Goal: Information Seeking & Learning: Learn about a topic

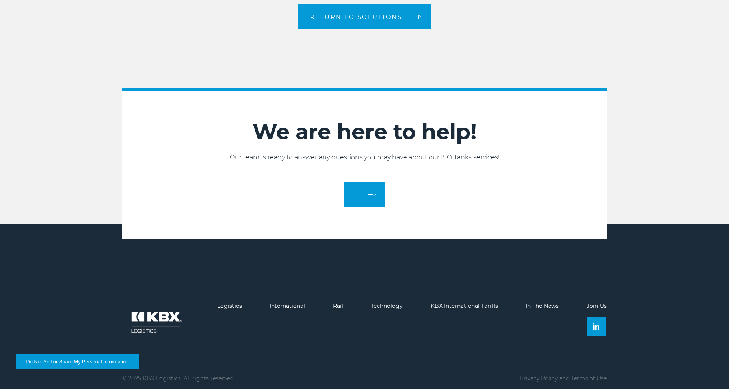
scroll to position [1235, 0]
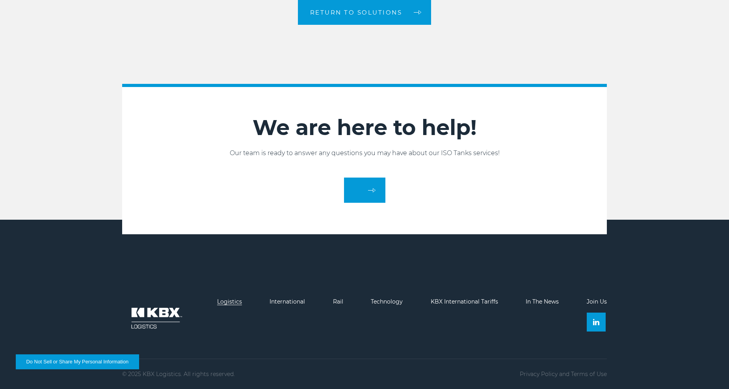
click at [232, 301] on link "Logistics" at bounding box center [229, 301] width 25 height 7
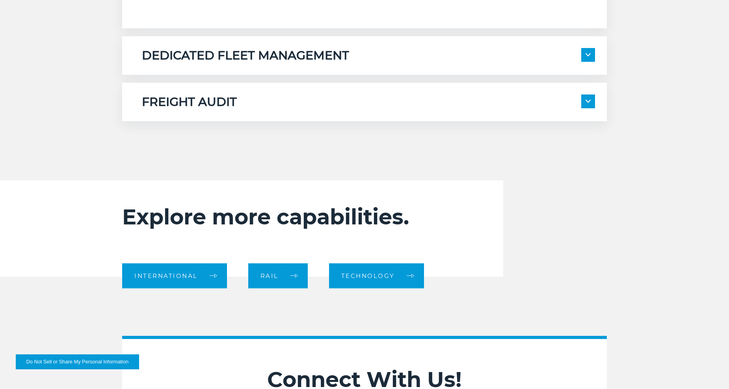
scroll to position [591, 0]
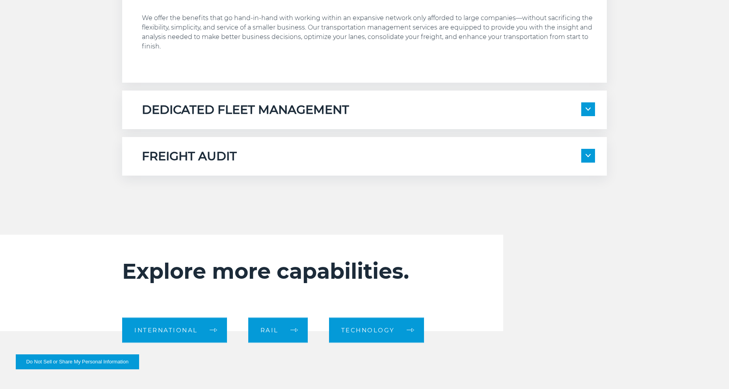
click at [575, 111] on div "DEDICATED FLEET MANAGEMENT" at bounding box center [368, 109] width 453 height 15
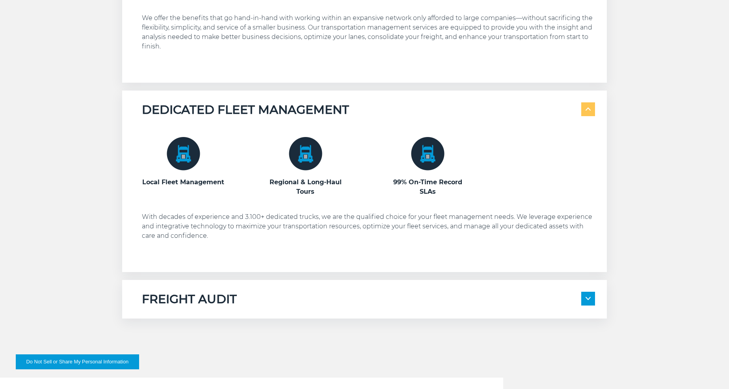
click at [571, 112] on div "DEDICATED FLEET MANAGEMENT" at bounding box center [368, 109] width 453 height 15
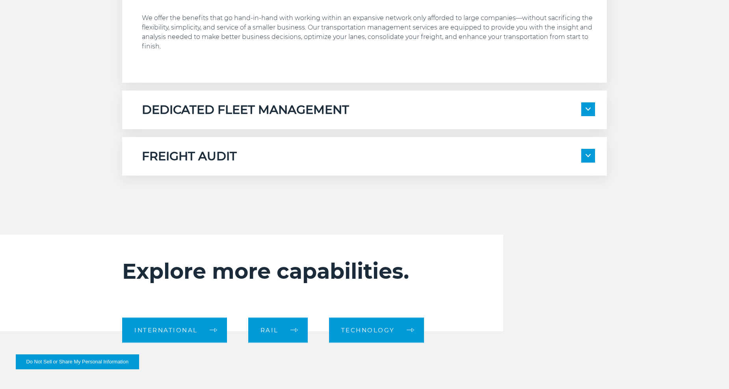
click at [321, 150] on div "FREIGHT AUDIT" at bounding box center [368, 156] width 453 height 15
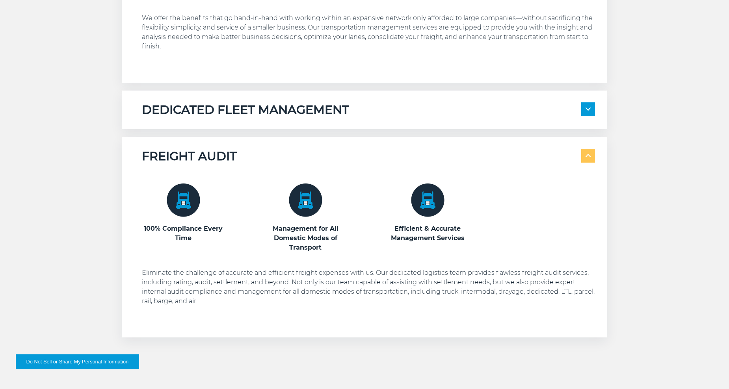
click at [321, 151] on div "FREIGHT AUDIT" at bounding box center [368, 156] width 453 height 15
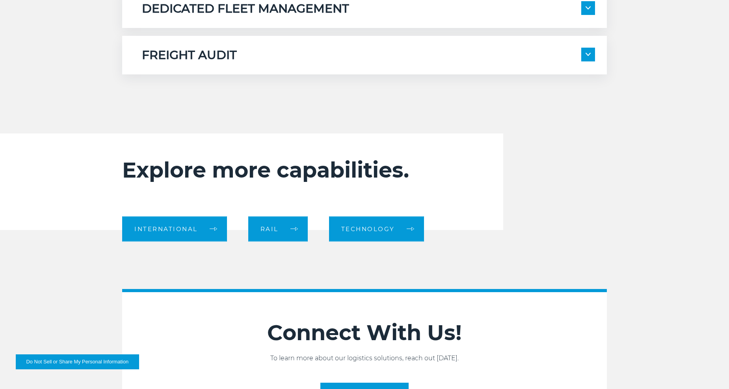
scroll to position [709, 0]
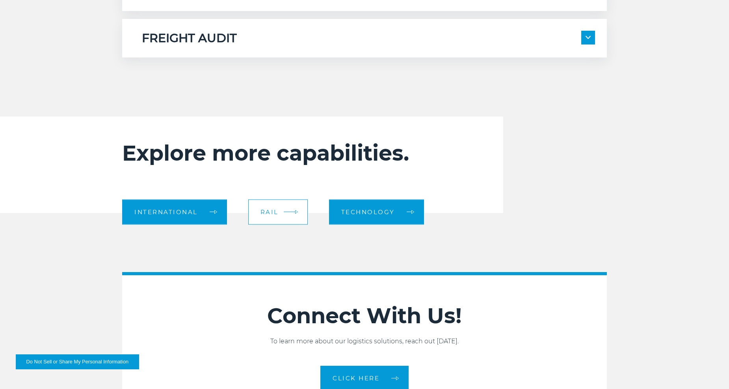
click at [270, 212] on span "Rail" at bounding box center [270, 212] width 18 height 6
